Goal: Obtain resource: Download file/media

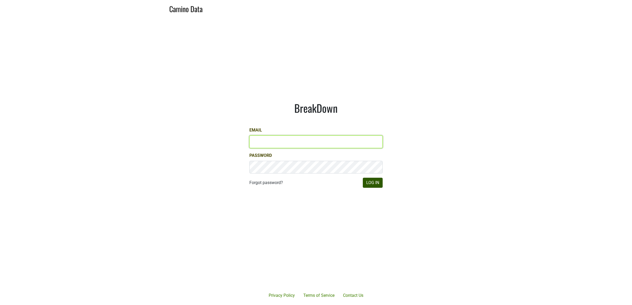
type input "derek@mommenpop.com"
click at [378, 184] on button "Log In" at bounding box center [373, 183] width 20 height 10
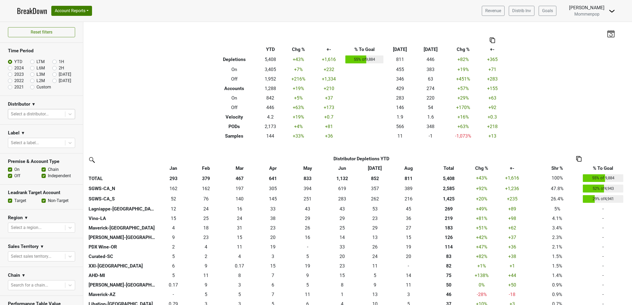
click at [29, 112] on div at bounding box center [37, 113] width 52 height 7
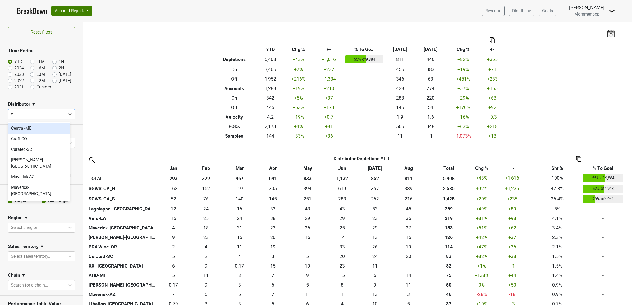
type input "ca"
click at [31, 130] on div "SGWS-CA_N" at bounding box center [39, 128] width 62 height 11
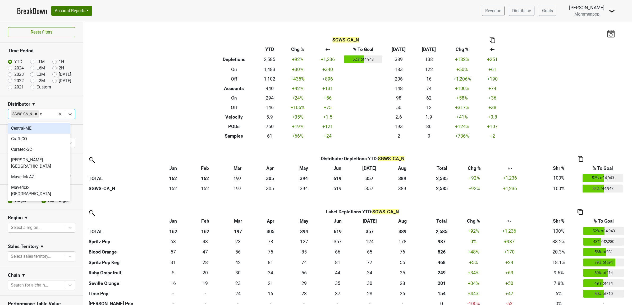
type input "ca"
click at [31, 128] on div "SGWS-CA_S" at bounding box center [39, 128] width 62 height 11
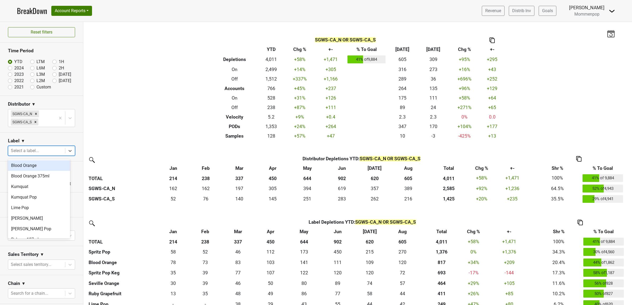
click at [33, 154] on div at bounding box center [37, 150] width 52 height 7
click at [26, 221] on div "Spritz Pop" at bounding box center [39, 222] width 62 height 11
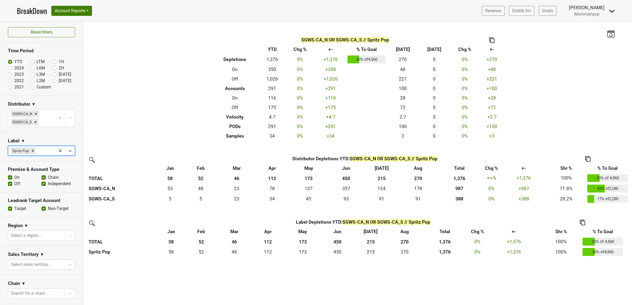
click at [48, 179] on label "Chain" at bounding box center [53, 177] width 11 height 6
click at [41, 179] on input "Chain" at bounding box center [43, 176] width 4 height 5
checkbox input "false"
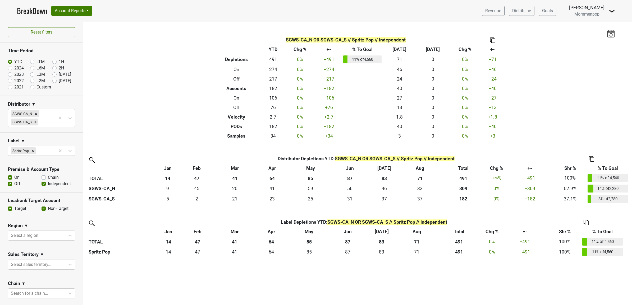
click at [48, 186] on label "Independent" at bounding box center [59, 184] width 23 height 6
click at [41, 186] on input "Independent" at bounding box center [43, 183] width 4 height 5
checkbox input "false"
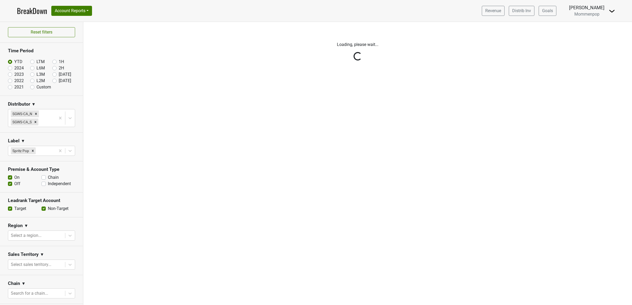
click at [40, 184] on div "Reset filters Time Period YTD LTM 1H 2024 L6M 2H 2023 L3M Aug '25 2022 L2M Sep …" at bounding box center [41, 163] width 83 height 283
click at [41, 186] on div "Reset filters Time Period YTD LTM 1H 2024 L6M 2H 2023 L3M Aug '25 2022 L2M Sep …" at bounding box center [41, 163] width 83 height 283
click at [42, 185] on div "Reset filters Time Period YTD LTM 1H 2024 L6M 2H 2023 L3M Aug '25 2022 L2M Sep …" at bounding box center [41, 163] width 83 height 283
click at [7, 186] on div "Reset filters Time Period YTD LTM 1H 2024 L6M 2H 2023 L3M Aug '25 2022 L2M Sep …" at bounding box center [41, 163] width 83 height 283
click at [12, 186] on div "Reset filters Time Period YTD LTM 1H 2024 L6M 2H 2023 L3M Aug '25 2022 L2M Sep …" at bounding box center [41, 163] width 83 height 283
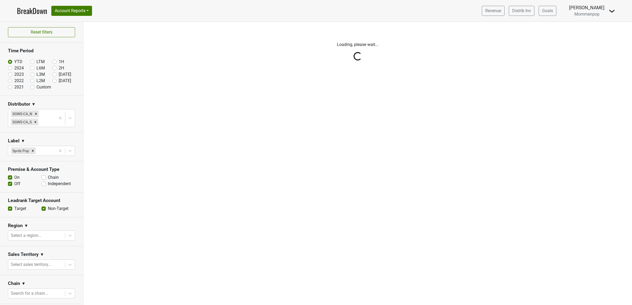
click at [9, 184] on div "Reset filters Time Period YTD LTM 1H 2024 L6M 2H 2023 L3M Aug '25 2022 L2M Sep …" at bounding box center [41, 163] width 83 height 283
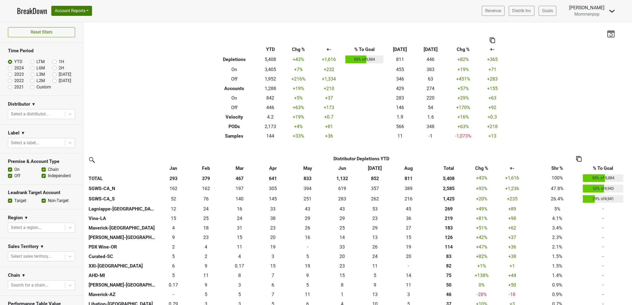
click at [14, 176] on label "Off" at bounding box center [17, 176] width 6 height 6
click at [10, 176] on input "Off" at bounding box center [10, 175] width 4 height 5
checkbox input "false"
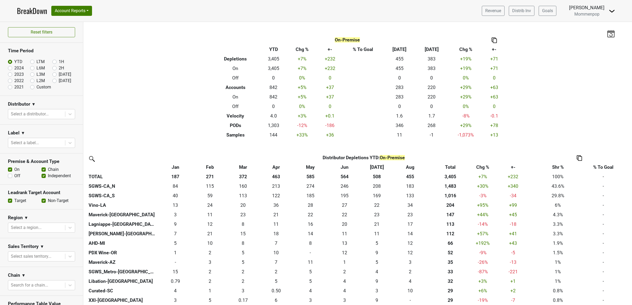
click at [48, 171] on label "Chain" at bounding box center [53, 169] width 11 height 6
click at [41, 171] on input "Chain" at bounding box center [43, 168] width 4 height 5
checkbox input "false"
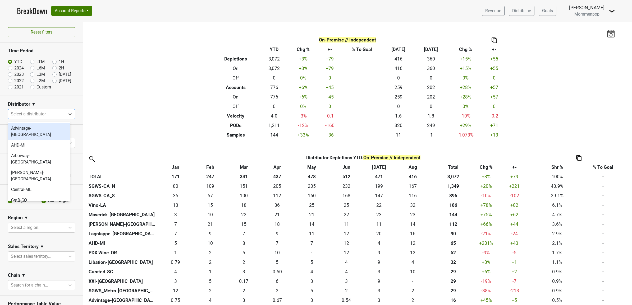
click at [28, 115] on div at bounding box center [37, 113] width 52 height 7
type input "ca"
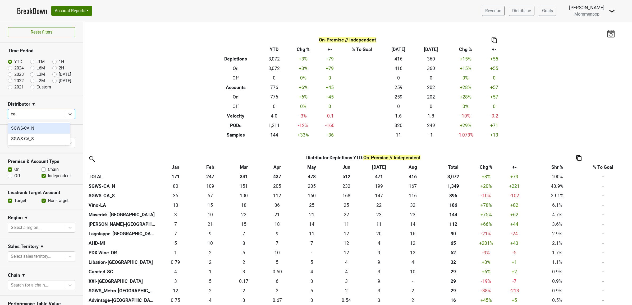
click at [27, 131] on div "SGWS-CA_N" at bounding box center [39, 128] width 62 height 11
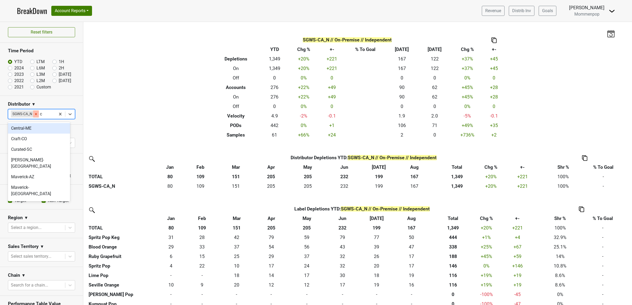
type input "ca"
click at [34, 128] on div "SGWS-CA_S" at bounding box center [39, 128] width 62 height 11
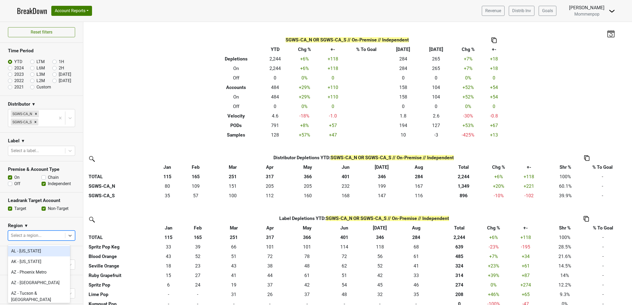
click at [36, 237] on div at bounding box center [37, 235] width 52 height 7
click at [167, 131] on div "Filters SGWS-CA_N OR SGWS-CA_S // On-Premise // Independent Breakdown Type YTD …" at bounding box center [357, 163] width 548 height 283
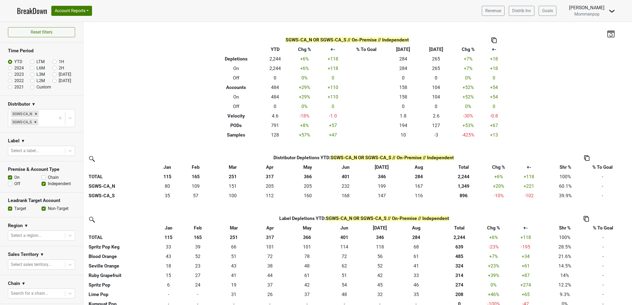
scroll to position [33, 0]
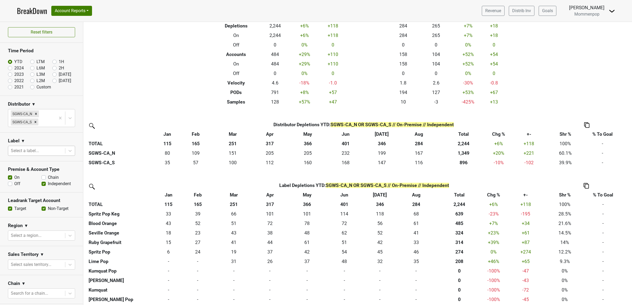
click at [30, 152] on div at bounding box center [37, 150] width 52 height 7
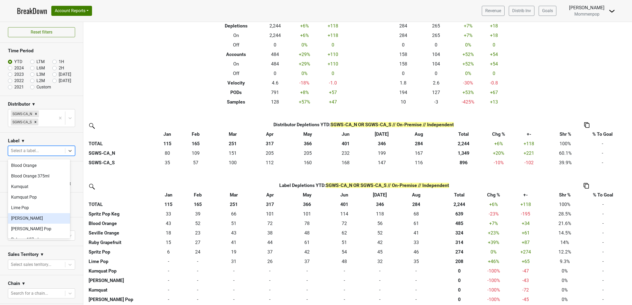
scroll to position [71, 0]
click at [29, 223] on div "Spritz Pop" at bounding box center [39, 222] width 62 height 11
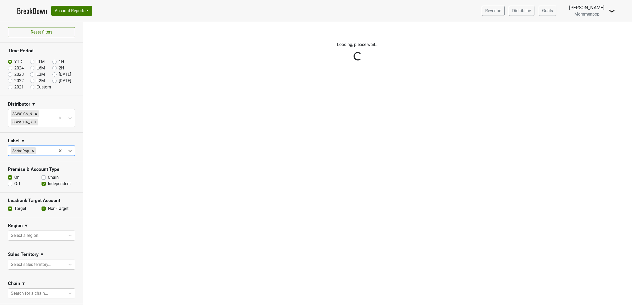
scroll to position [0, 0]
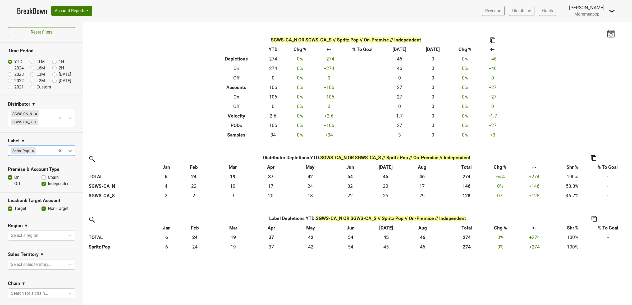
click at [101, 129] on div "Filters SGWS-CA_N OR SGWS-CA_S // Spritz Pop // On-Premise // Independent Break…" at bounding box center [357, 163] width 548 height 283
drag, startPoint x: 267, startPoint y: 175, endPoint x: 275, endPoint y: 176, distance: 7.5
click at [275, 176] on th "37" at bounding box center [270, 177] width 36 height 10
drag, startPoint x: 275, startPoint y: 176, endPoint x: 322, endPoint y: 179, distance: 47.7
click at [322, 179] on th "42" at bounding box center [310, 177] width 42 height 10
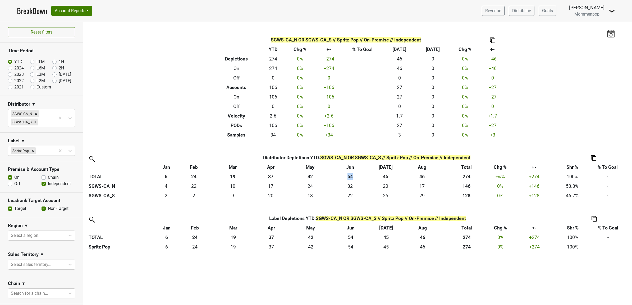
drag, startPoint x: 322, startPoint y: 179, endPoint x: 356, endPoint y: 178, distance: 33.6
click at [356, 178] on th "54" at bounding box center [350, 177] width 38 height 10
drag, startPoint x: 356, startPoint y: 178, endPoint x: 393, endPoint y: 177, distance: 37.0
click at [393, 177] on th "45" at bounding box center [385, 177] width 33 height 10
drag, startPoint x: 393, startPoint y: 177, endPoint x: 429, endPoint y: 178, distance: 36.5
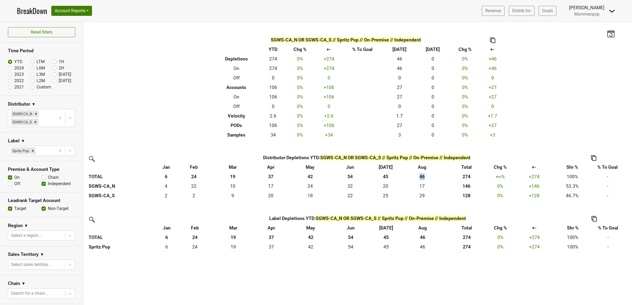
click at [429, 178] on th "46" at bounding box center [422, 177] width 40 height 10
click at [73, 12] on button "Account Reports" at bounding box center [71, 11] width 41 height 10
click at [78, 22] on link "SuperRanker" at bounding box center [75, 23] width 47 height 8
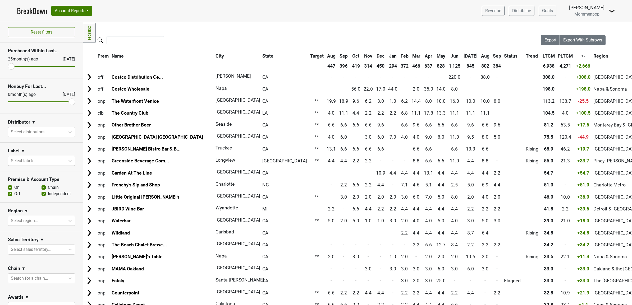
click at [36, 163] on div at bounding box center [37, 160] width 52 height 7
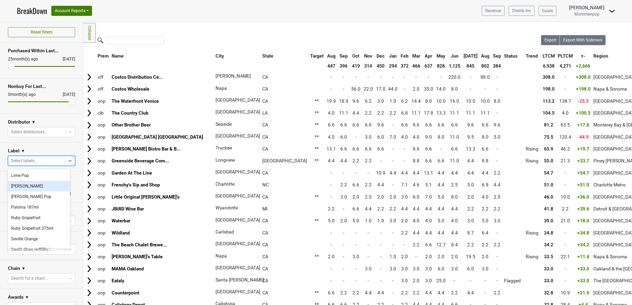
scroll to position [66, 0]
click at [31, 237] on div "Spritz Pop" at bounding box center [39, 236] width 62 height 11
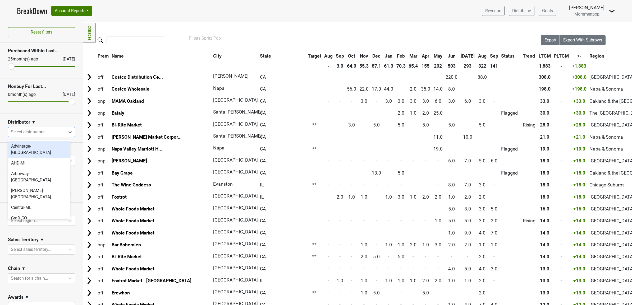
click at [27, 130] on div at bounding box center [37, 131] width 52 height 7
type input "ca"
click at [26, 146] on div "SGWS-CA_N" at bounding box center [39, 146] width 62 height 11
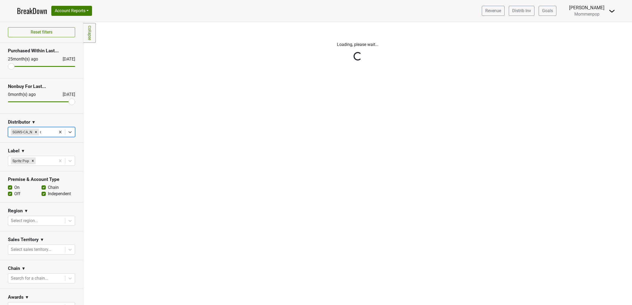
type input "ca"
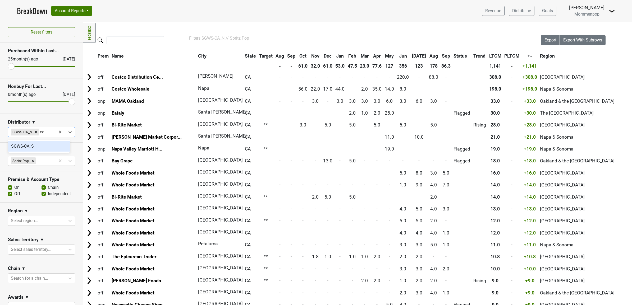
click at [34, 149] on div "SGWS-CA_S" at bounding box center [39, 146] width 62 height 11
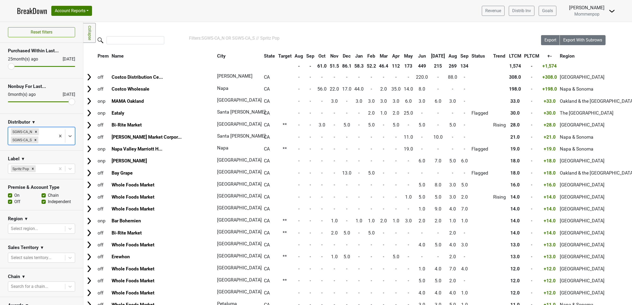
drag, startPoint x: 40, startPoint y: 196, endPoint x: 36, endPoint y: 200, distance: 5.1
click at [48, 196] on label "Chain" at bounding box center [53, 195] width 11 height 6
click at [41, 196] on input "Chain" at bounding box center [43, 194] width 4 height 5
checkbox input "false"
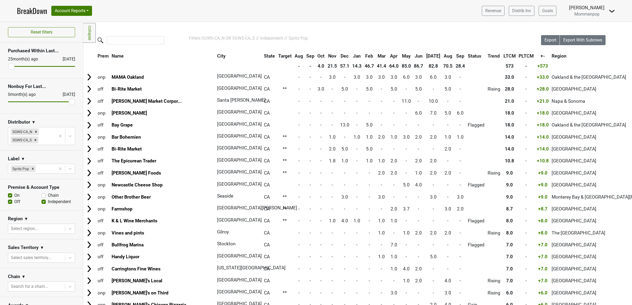
click at [13, 204] on div "Off" at bounding box center [25, 202] width 34 height 6
click at [14, 203] on label "Off" at bounding box center [17, 202] width 6 height 6
click at [8, 203] on input "Off" at bounding box center [10, 201] width 4 height 5
checkbox input "false"
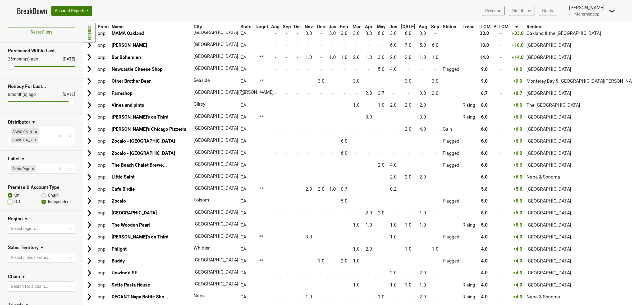
scroll to position [0, 0]
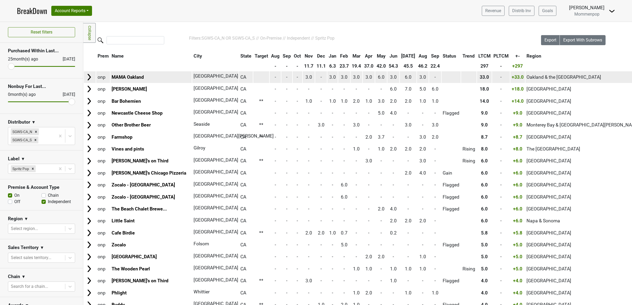
click at [87, 76] on img at bounding box center [89, 77] width 8 height 8
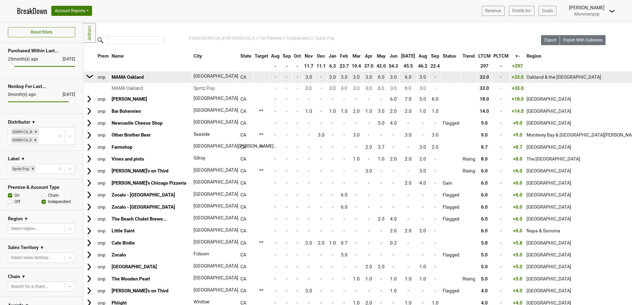
click at [87, 76] on img at bounding box center [90, 76] width 8 height 8
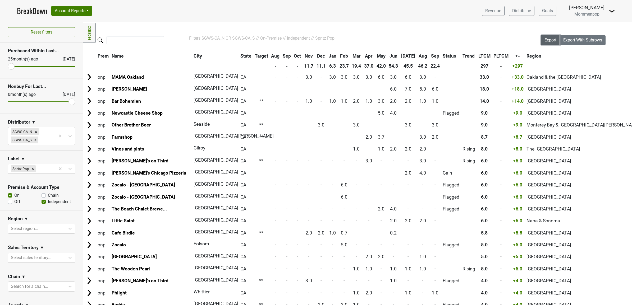
click at [548, 40] on span "Export" at bounding box center [550, 40] width 12 height 5
click at [30, 10] on link "BreakDown" at bounding box center [32, 10] width 30 height 11
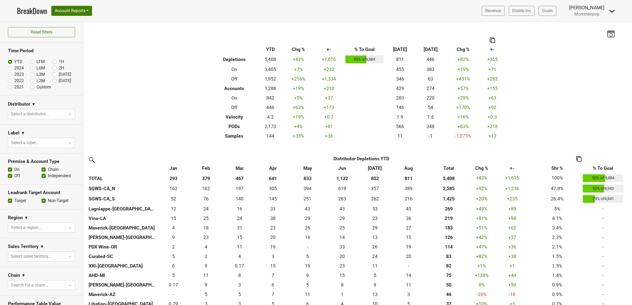
click at [48, 170] on label "Chain" at bounding box center [53, 169] width 11 height 6
click at [41, 170] on input "Chain" at bounding box center [43, 168] width 4 height 5
checkbox input "false"
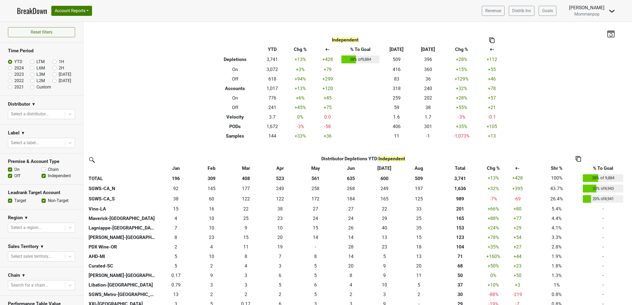
click at [14, 178] on label "Off" at bounding box center [17, 176] width 6 height 6
click at [10, 178] on input "Off" at bounding box center [10, 175] width 4 height 5
checkbox input "false"
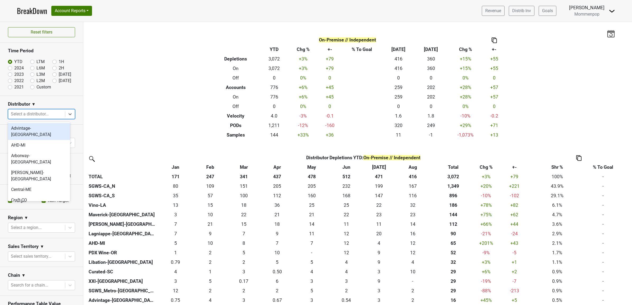
click at [24, 114] on div at bounding box center [37, 113] width 52 height 7
type input "ca"
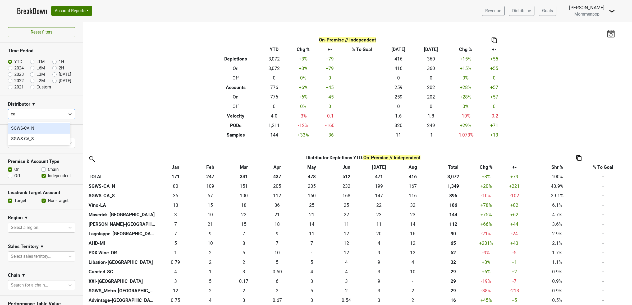
click at [26, 126] on div "SGWS-CA_N" at bounding box center [39, 128] width 62 height 11
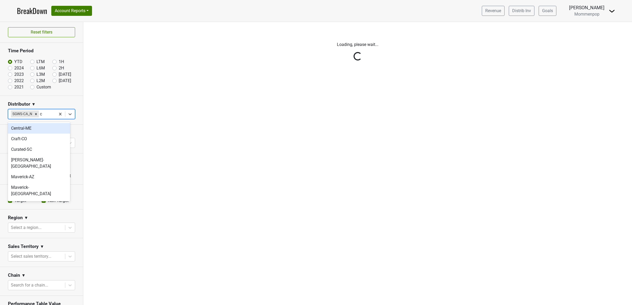
type input "ca"
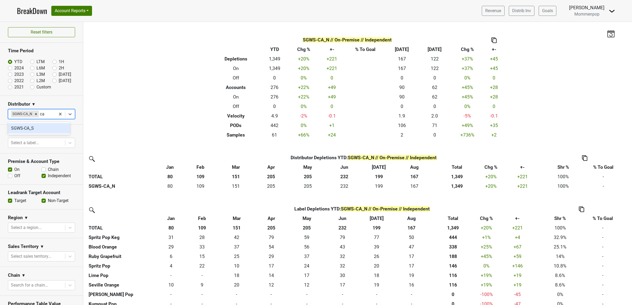
click at [28, 128] on div "SGWS-CA_S" at bounding box center [39, 128] width 62 height 11
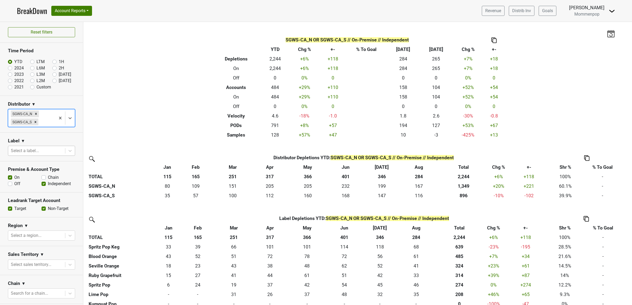
click at [29, 148] on div "Select a label..." at bounding box center [36, 151] width 57 height 10
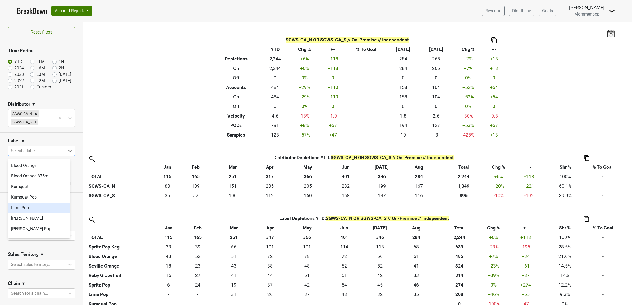
scroll to position [71, 0]
click at [30, 222] on div "Spritz Pop" at bounding box center [39, 222] width 62 height 11
